Goal: Find specific page/section: Find specific page/section

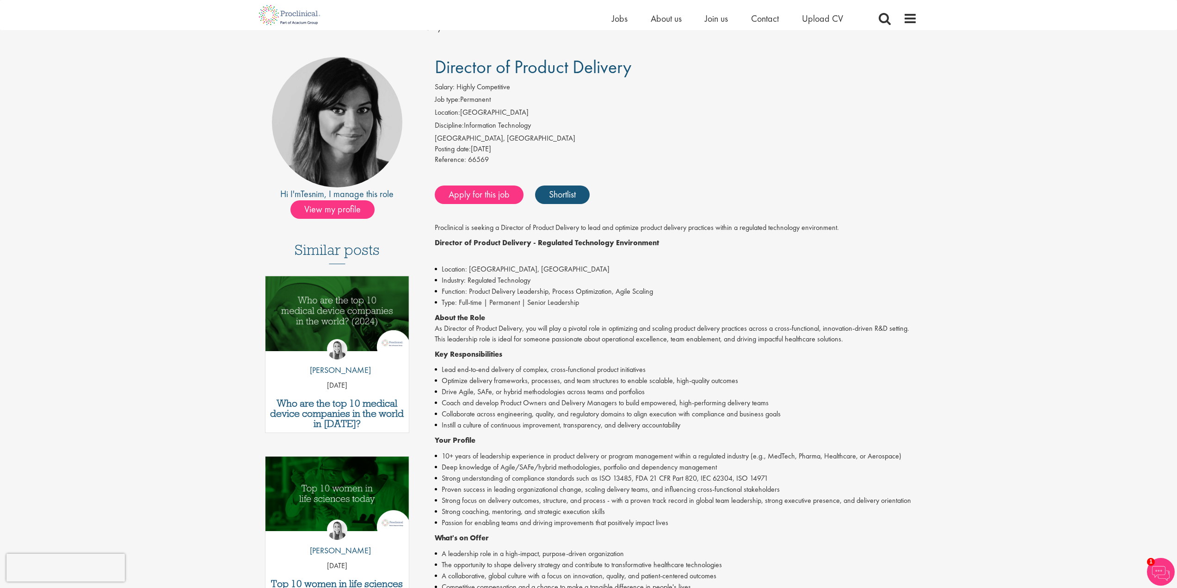
scroll to position [46, 0]
click at [348, 208] on span "View my profile" at bounding box center [332, 210] width 84 height 18
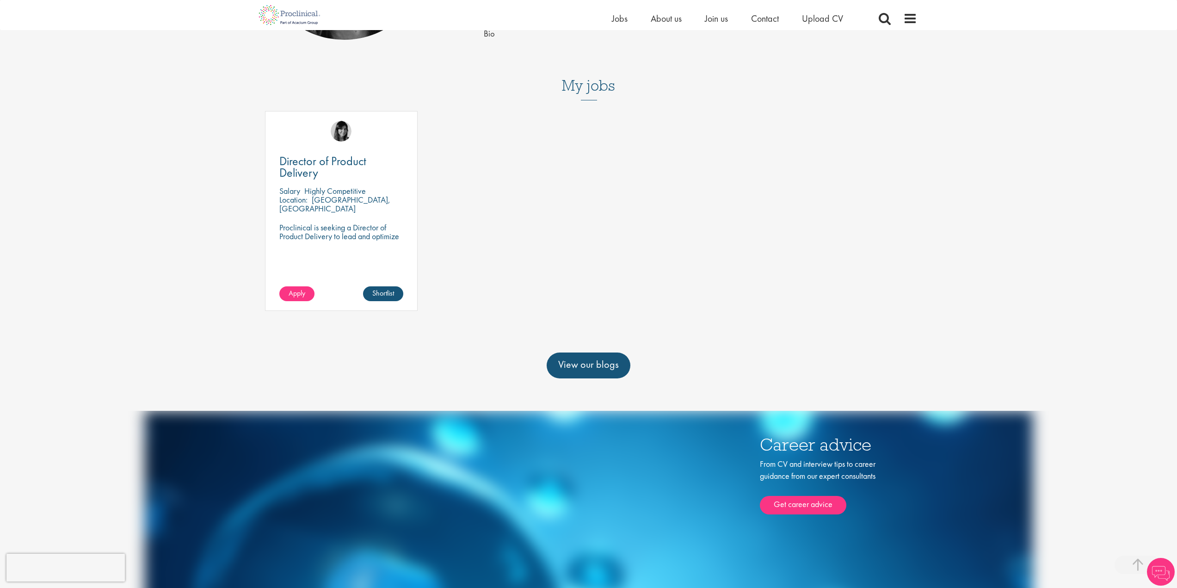
click at [598, 80] on h3 "My jobs" at bounding box center [588, 86] width 657 height 16
click at [588, 101] on div "My jobs Director of Product Delivery Salary Highly Competitive Location: Mechel…" at bounding box center [588, 178] width 657 height 201
